Goal: Use online tool/utility: Utilize a website feature to perform a specific function

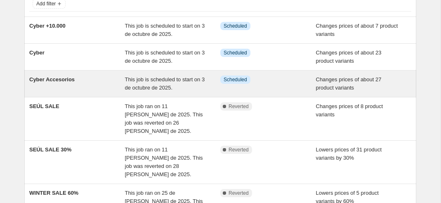
scroll to position [65, 0]
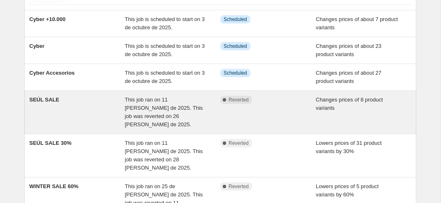
click at [108, 99] on div "SEÚL SALE" at bounding box center [77, 112] width 96 height 33
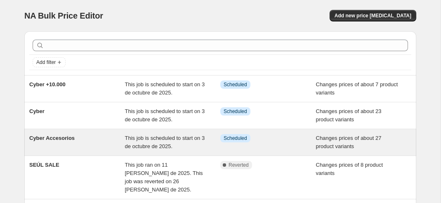
click at [96, 135] on div "Cyber Accesorios" at bounding box center [77, 142] width 96 height 16
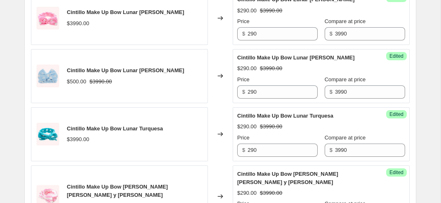
scroll to position [496, 0]
